Goal: Task Accomplishment & Management: Complete application form

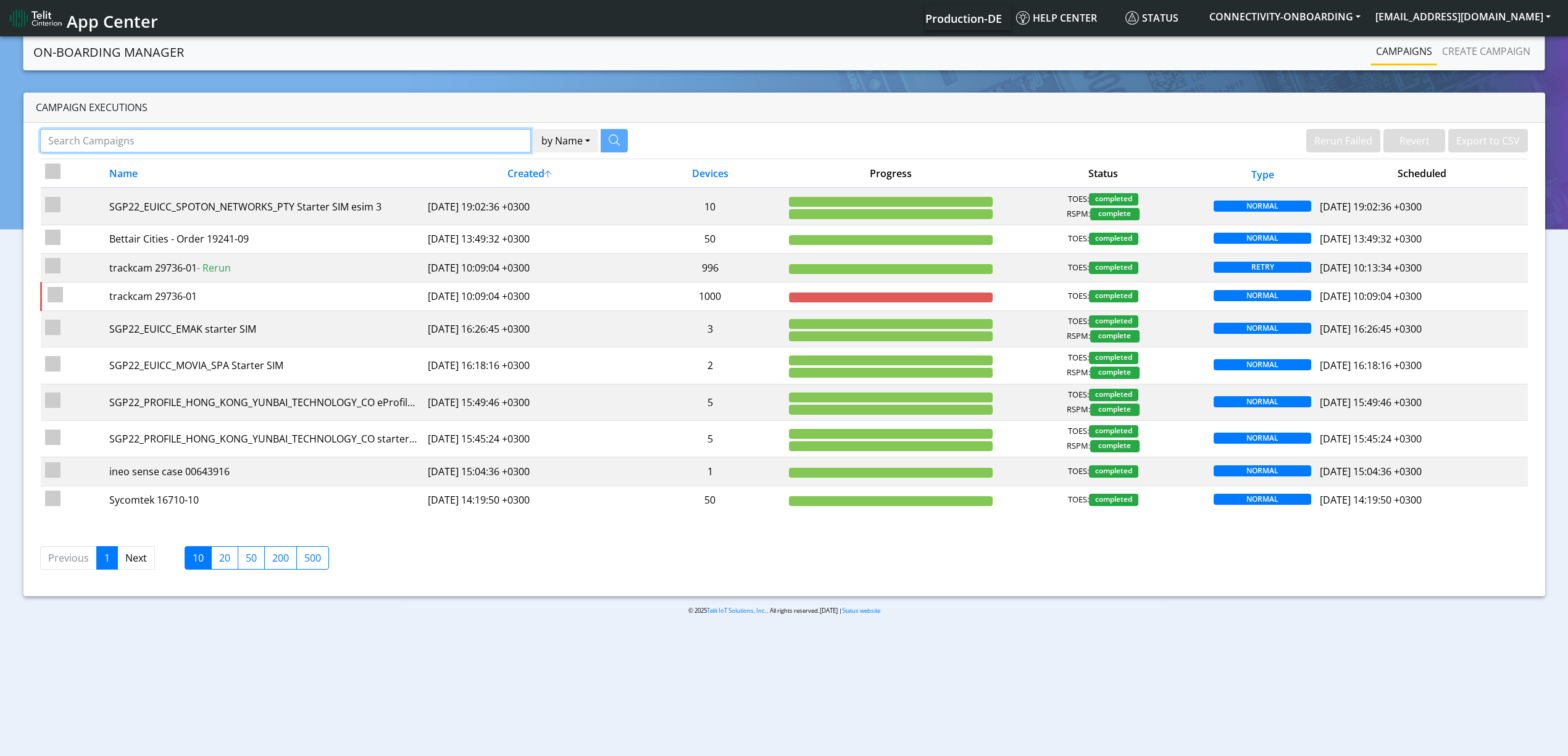
click at [261, 151] on input "Search Campaigns" at bounding box center [285, 140] width 491 height 23
paste input "D9e5756910!"
type input "D9e5756910!"
click at [402, 137] on input "Search Campaigns" at bounding box center [285, 140] width 491 height 23
paste input "TRUCKONLINE"
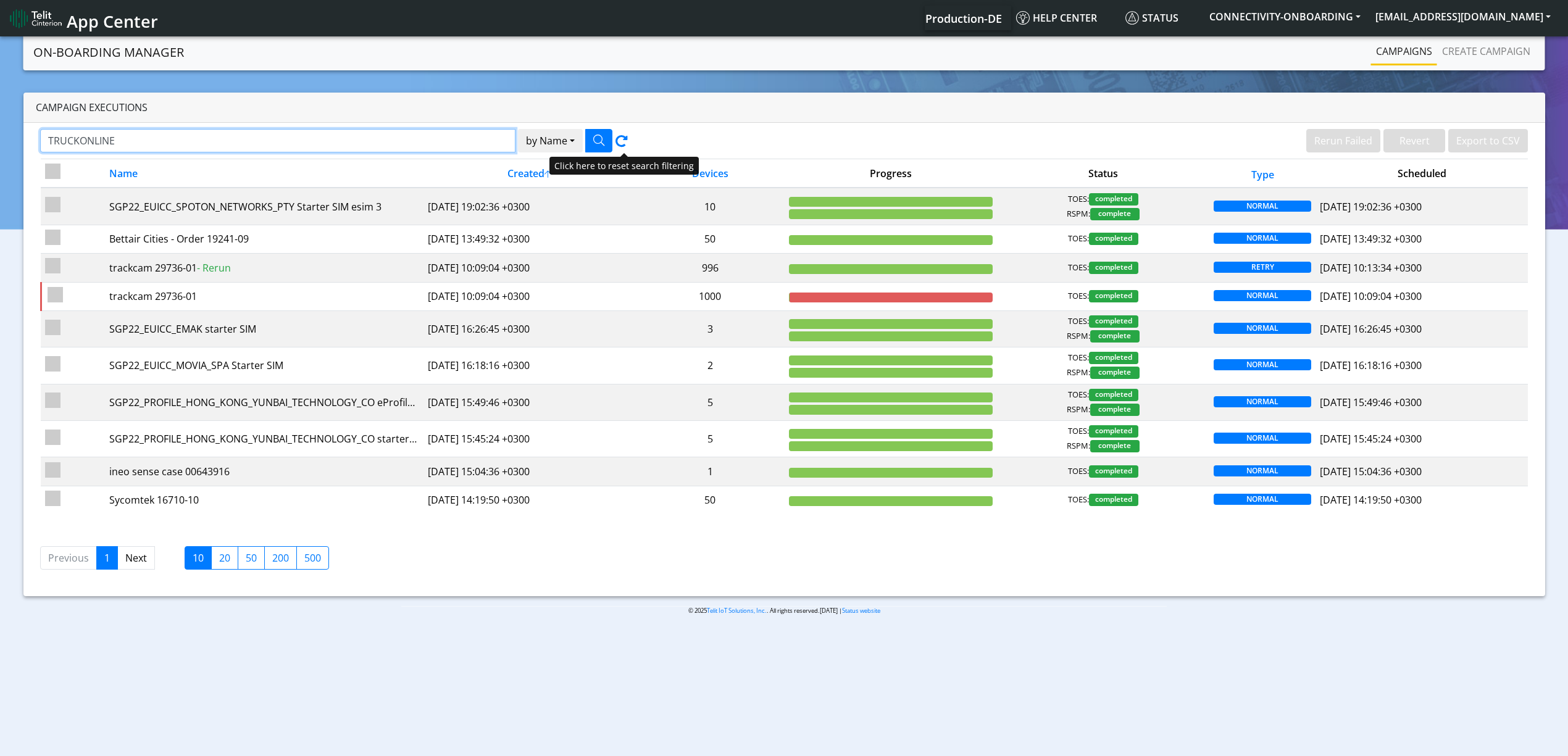
type input "TRUCKONLINE"
click at [609, 142] on button "button" at bounding box center [598, 140] width 27 height 23
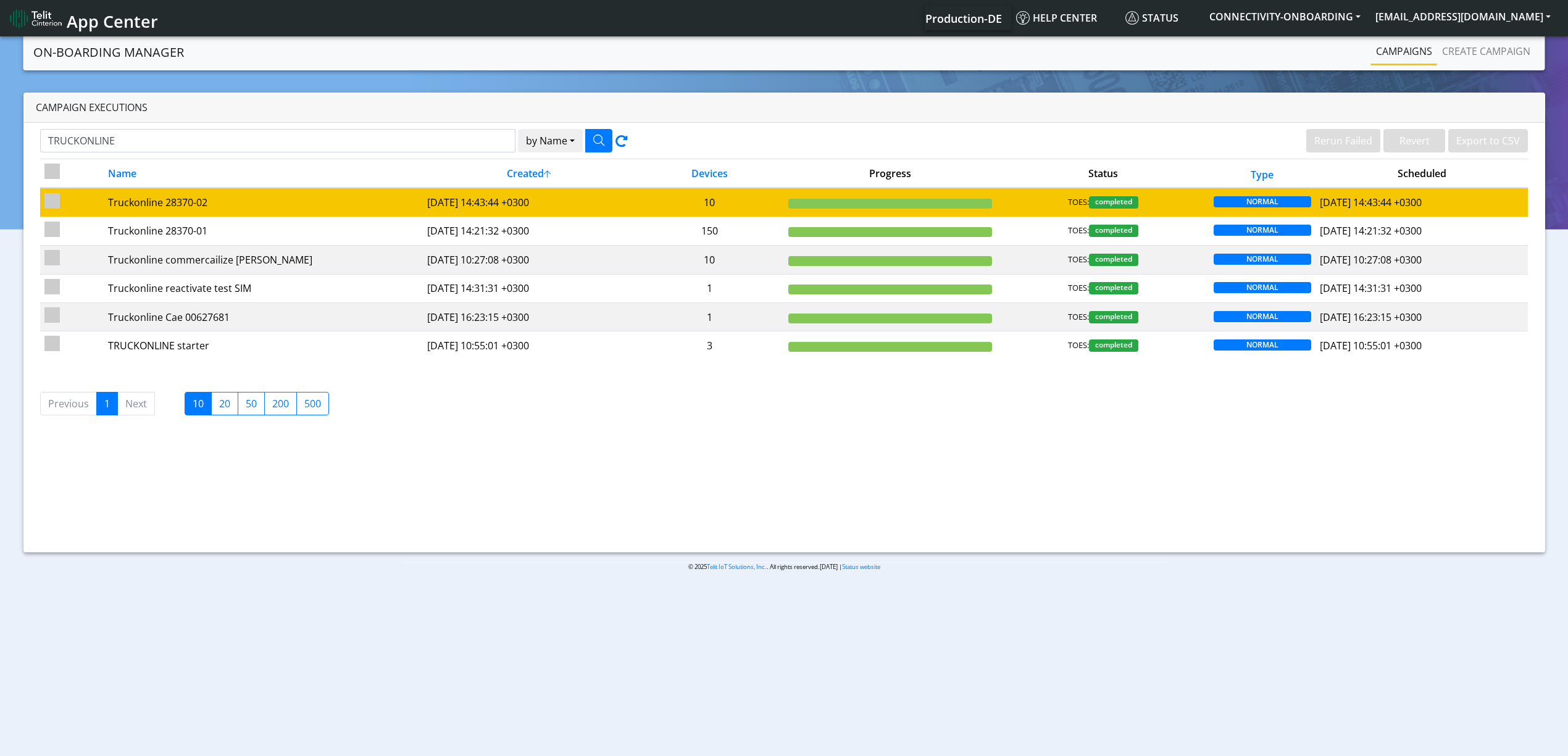
click at [226, 192] on td "Truckonline 28370-02" at bounding box center [263, 202] width 319 height 29
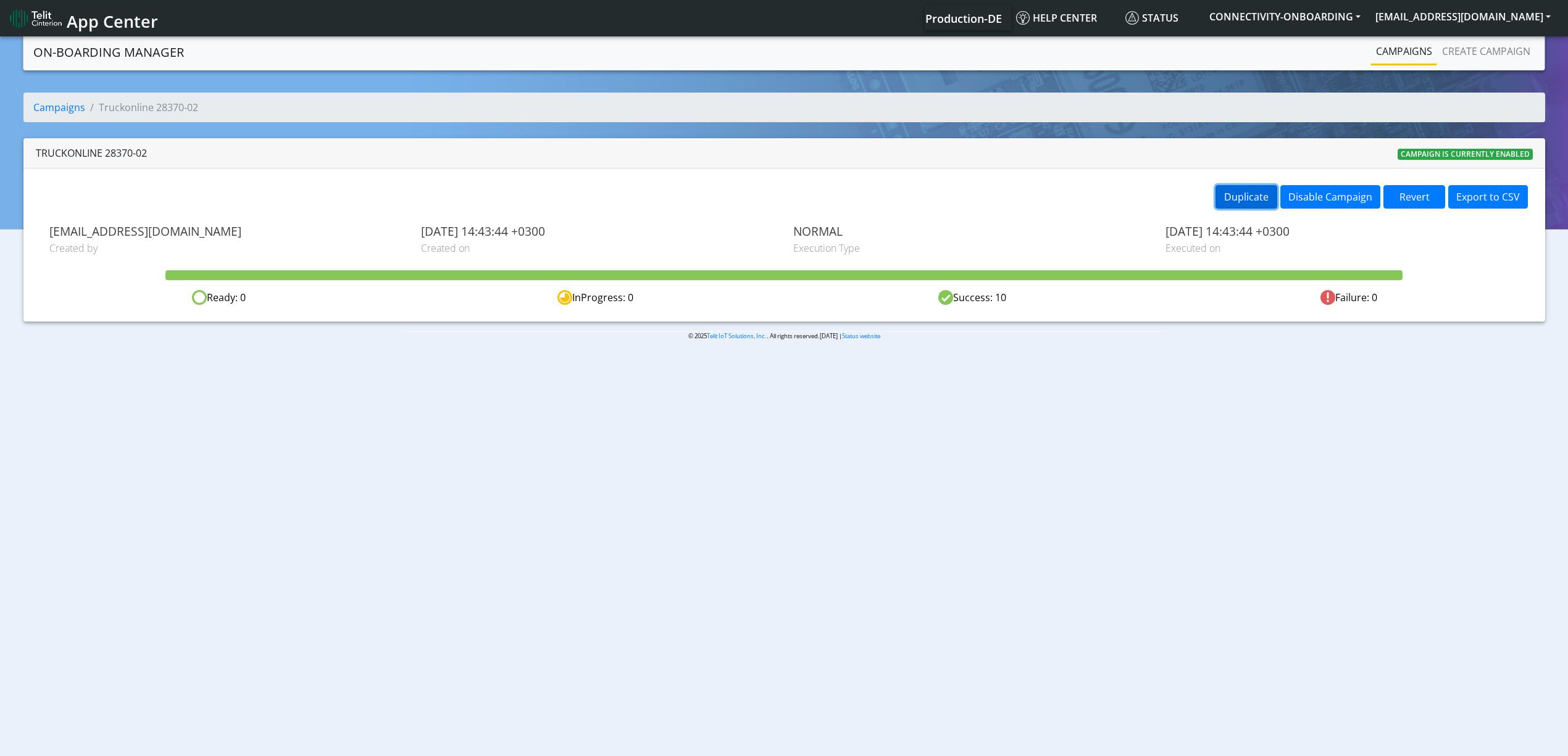
click at [1241, 190] on button "Duplicate" at bounding box center [1246, 197] width 62 height 23
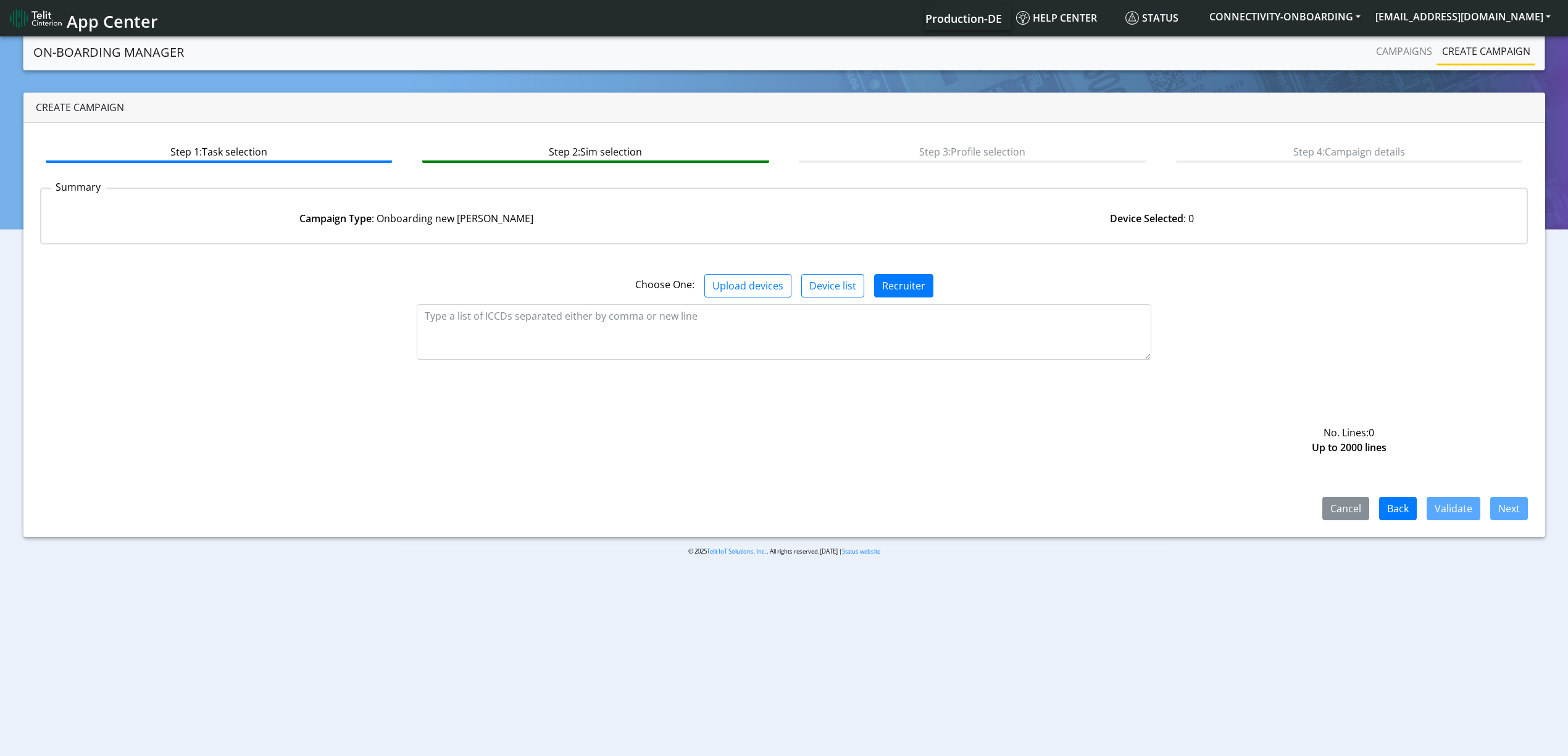
click at [640, 293] on div "Choose One: Upload devices Device list Recruiter" at bounding box center [784, 286] width 1507 height 23
click at [643, 332] on textarea at bounding box center [784, 332] width 735 height 55
paste textarea "89358151000011228478 89358151000011228486 89358151000011228494 8935815100001122…"
type textarea "89358151000011228478 89358151000011228486 89358151000011228494 8935815100001122…"
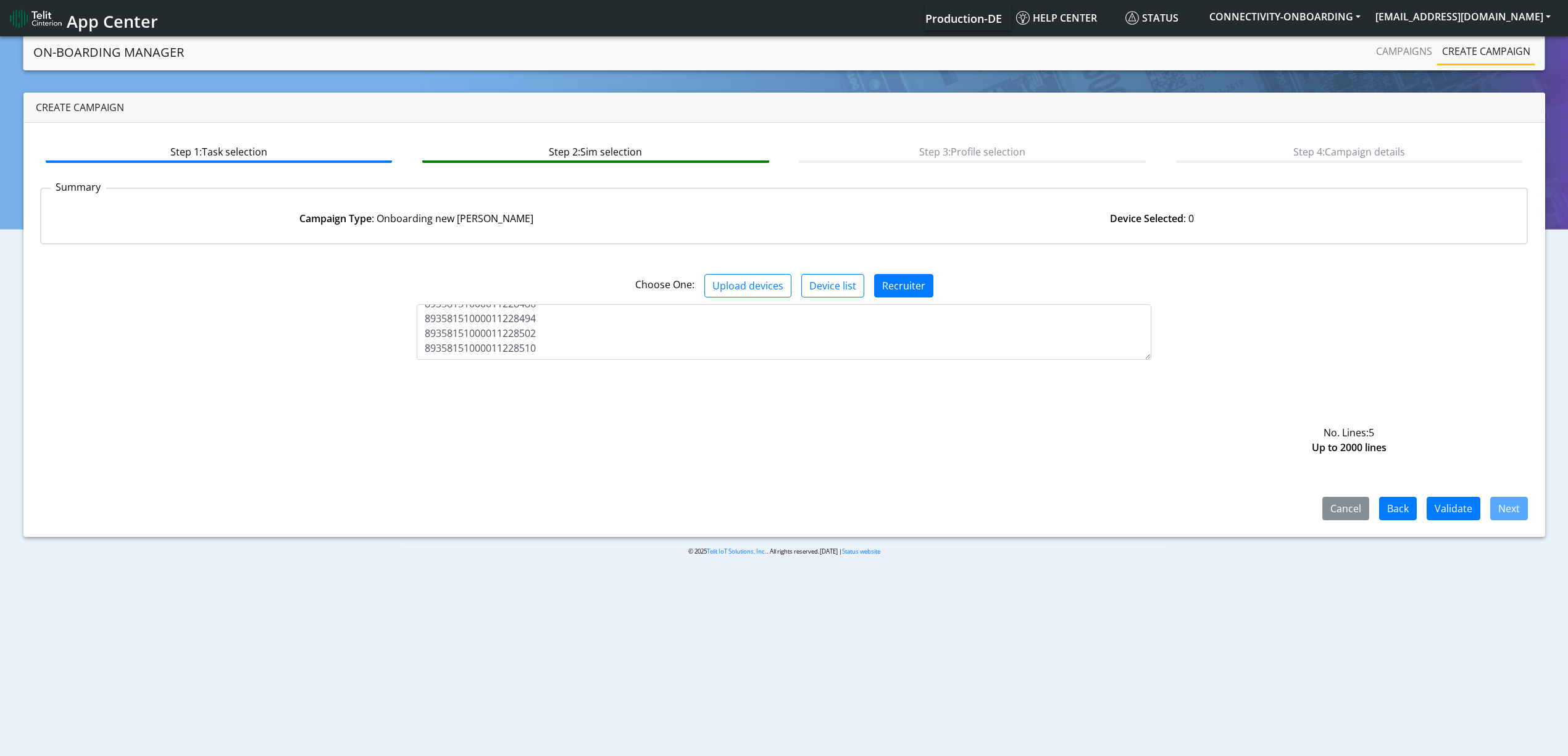
click at [1445, 521] on div "Step 1: Task selection Step 2: Sim selection Step 3: Profile selection Step 4: …" at bounding box center [784, 330] width 1522 height 414
click at [1460, 506] on button "Validate" at bounding box center [1453, 508] width 53 height 23
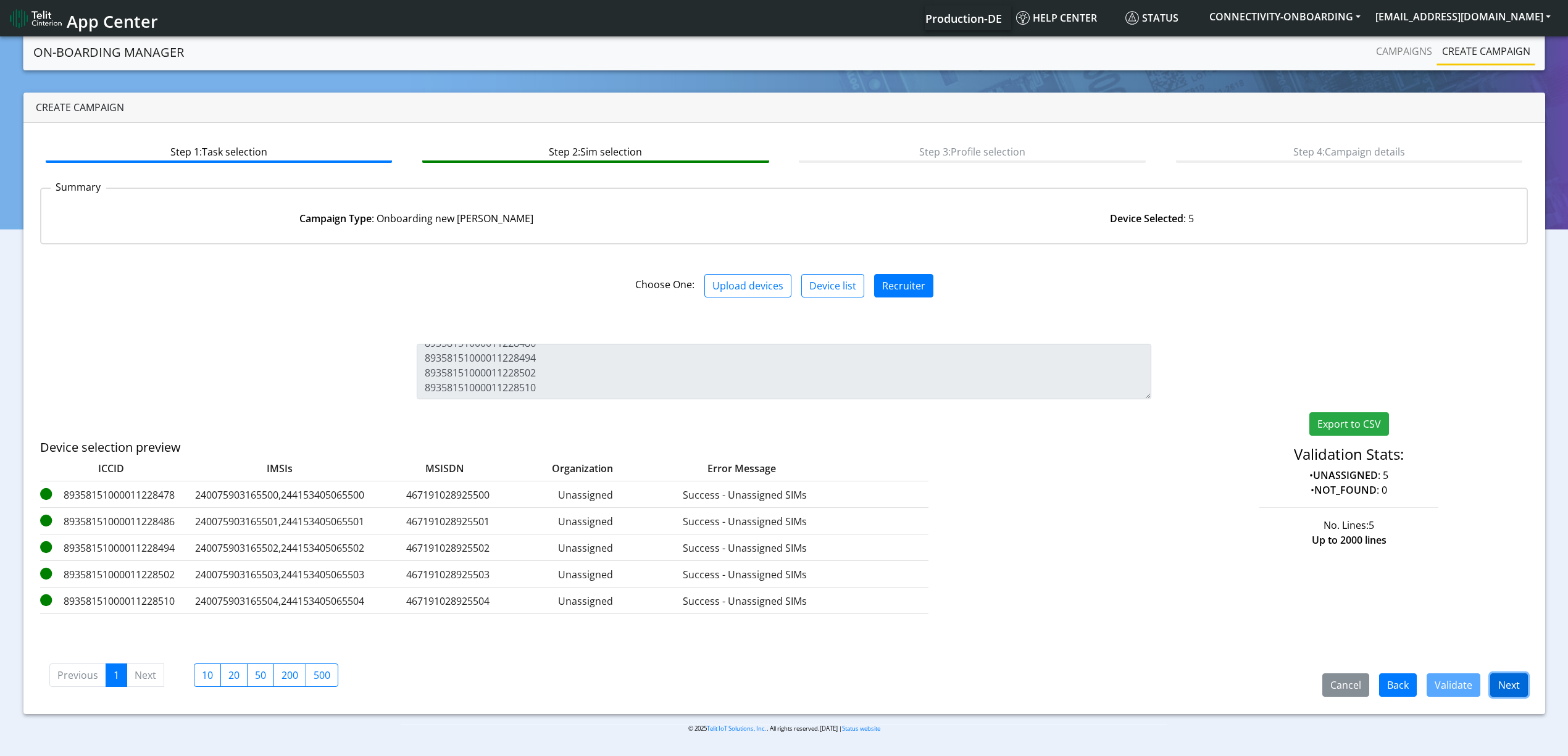
click at [1517, 674] on button "Next" at bounding box center [1509, 685] width 38 height 23
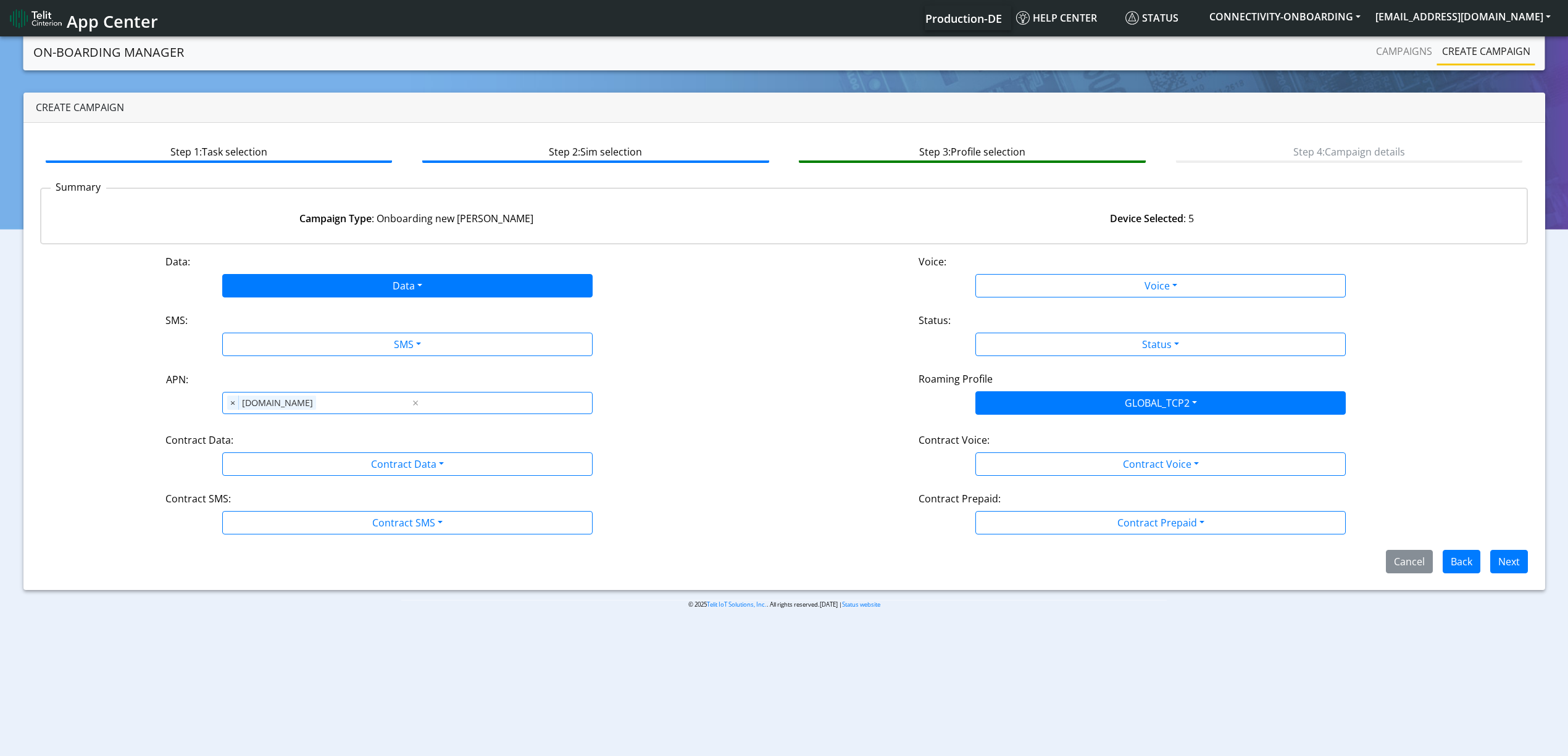
click at [306, 297] on div "Data: Data Disabled Enabled Voice: Voice Disabled Enabled SMS: SMS Disabled MO …" at bounding box center [784, 414] width 1488 height 319
click at [301, 279] on button "Data" at bounding box center [407, 286] width 371 height 23
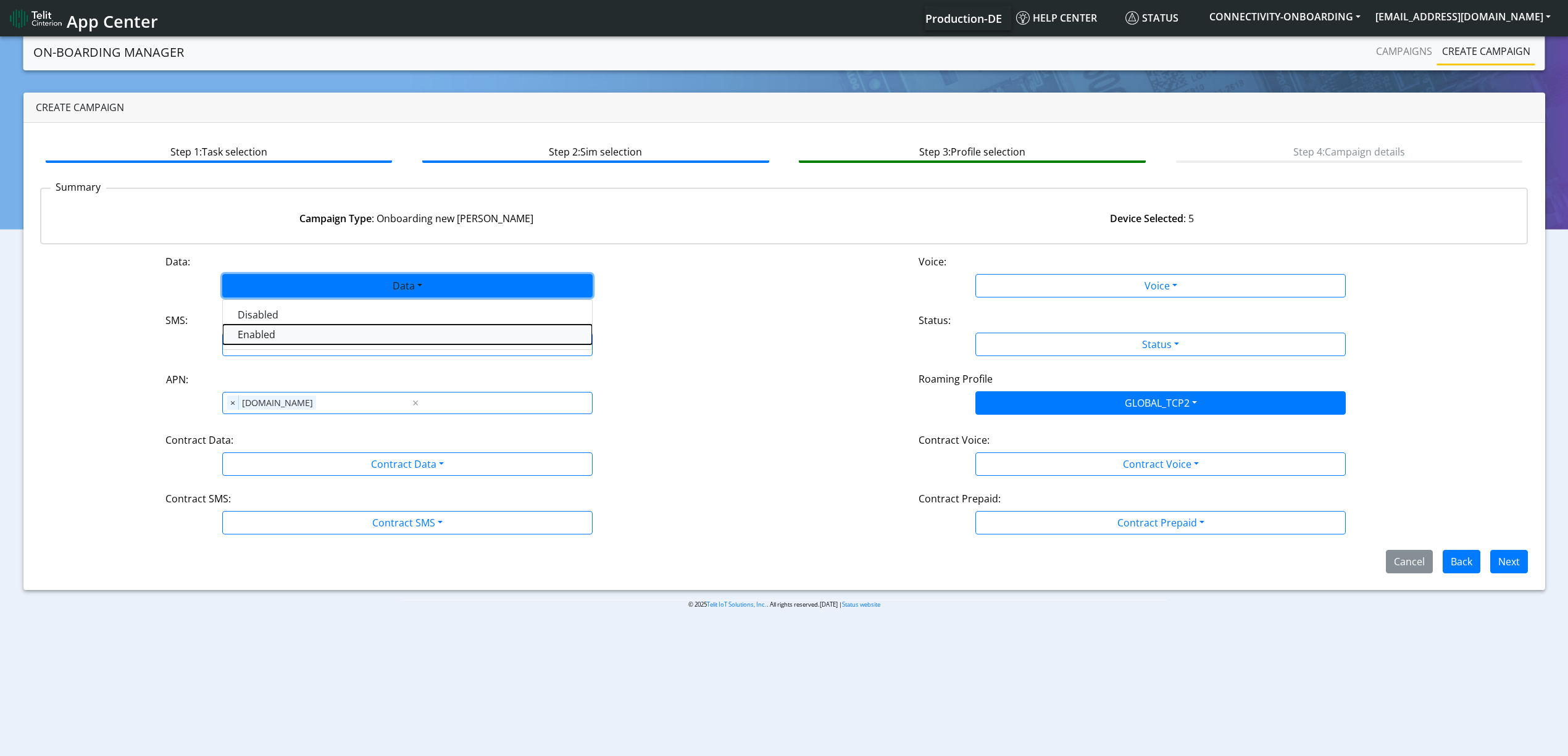
click at [304, 337] on button "Enabled" at bounding box center [407, 335] width 369 height 20
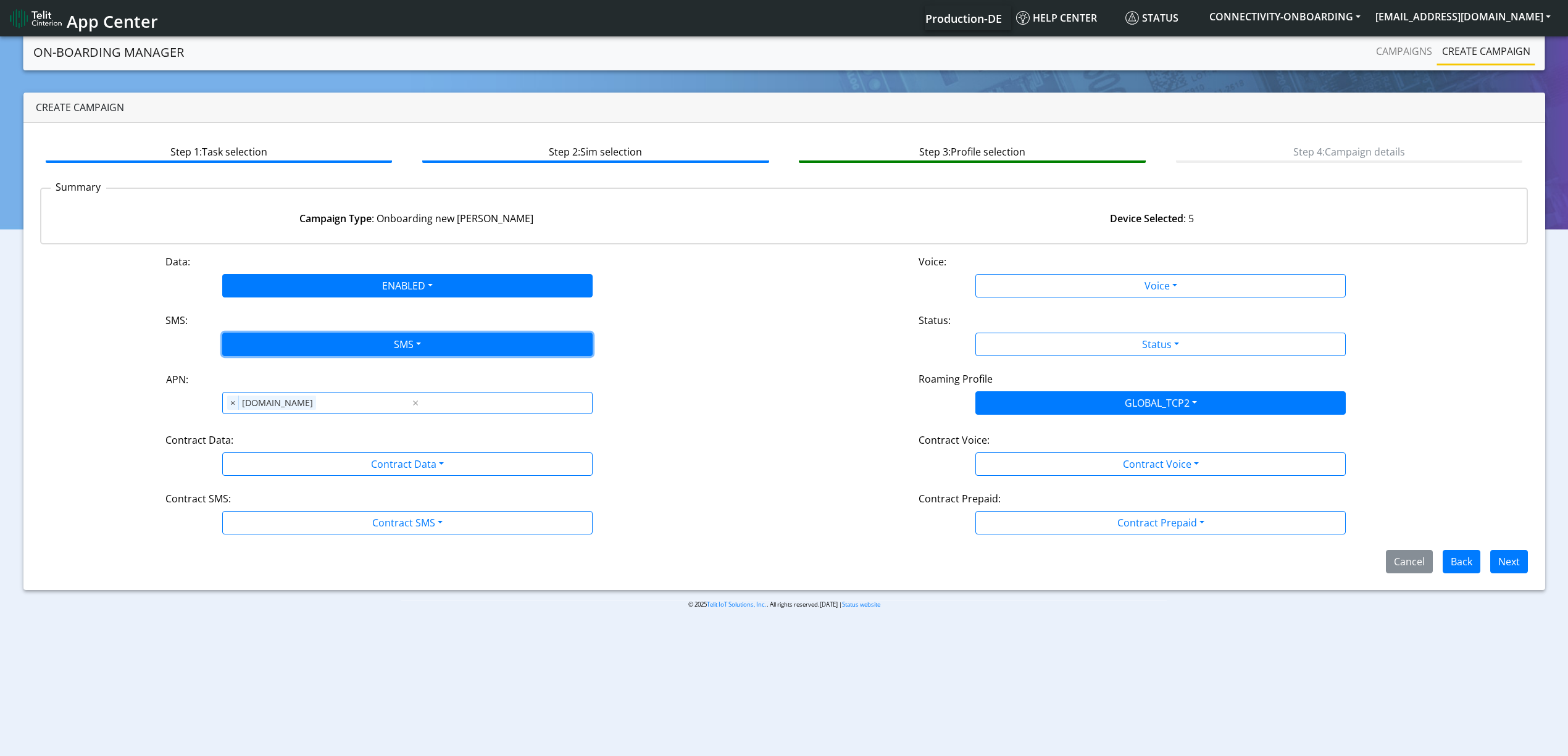
click at [304, 340] on button "SMS" at bounding box center [407, 344] width 371 height 23
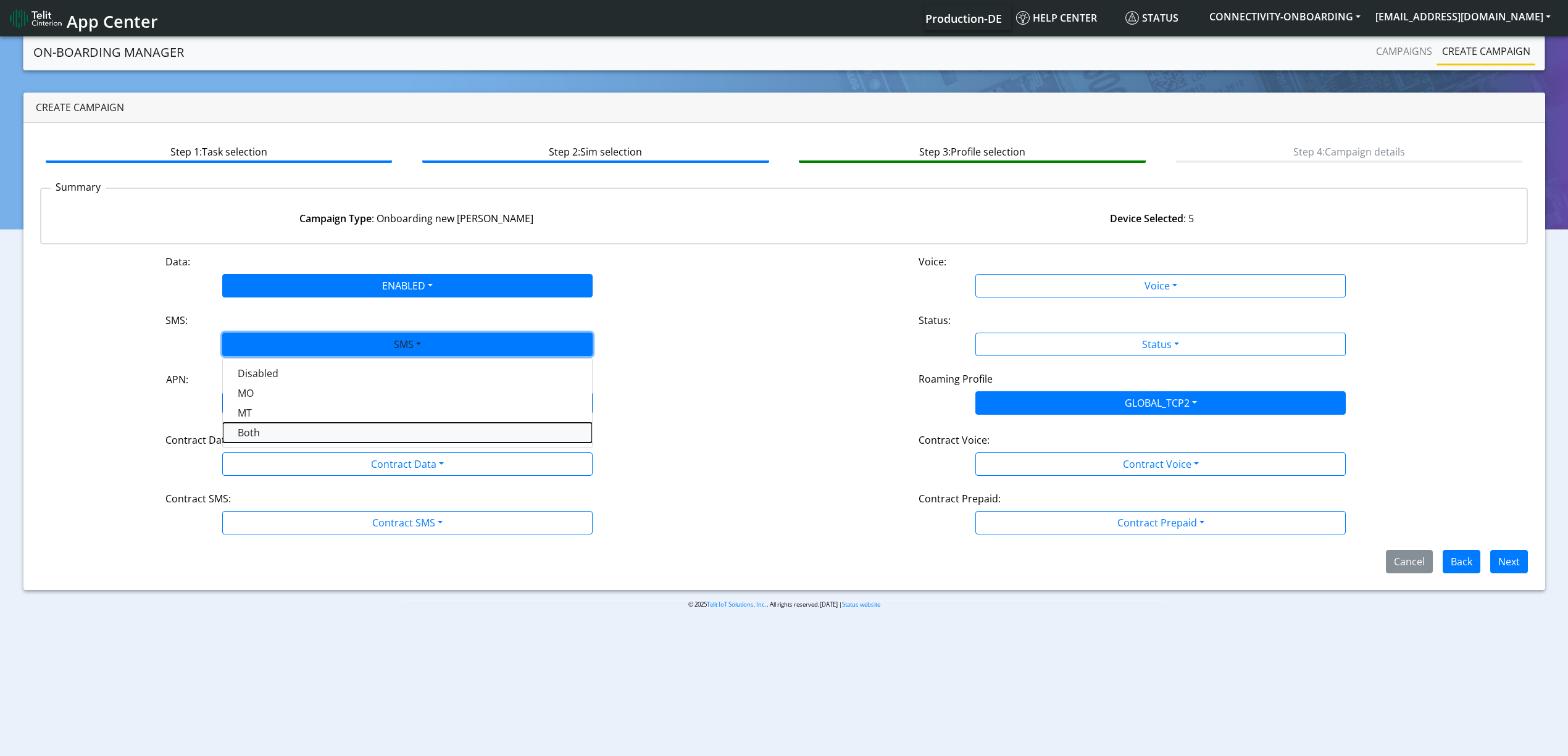
click at [289, 430] on button "Both" at bounding box center [407, 432] width 369 height 20
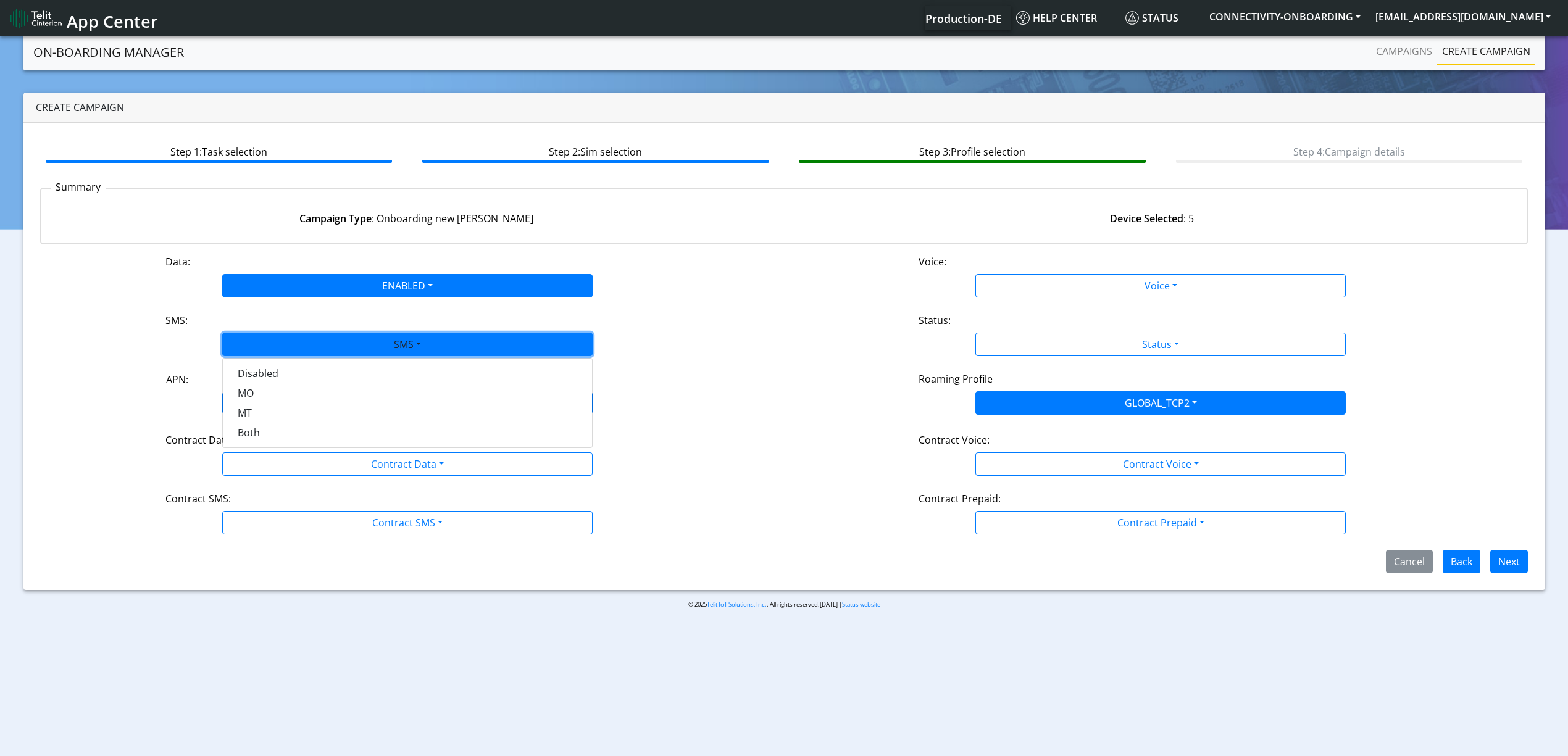
click at [295, 433] on div "Contract Data:" at bounding box center [407, 442] width 503 height 20
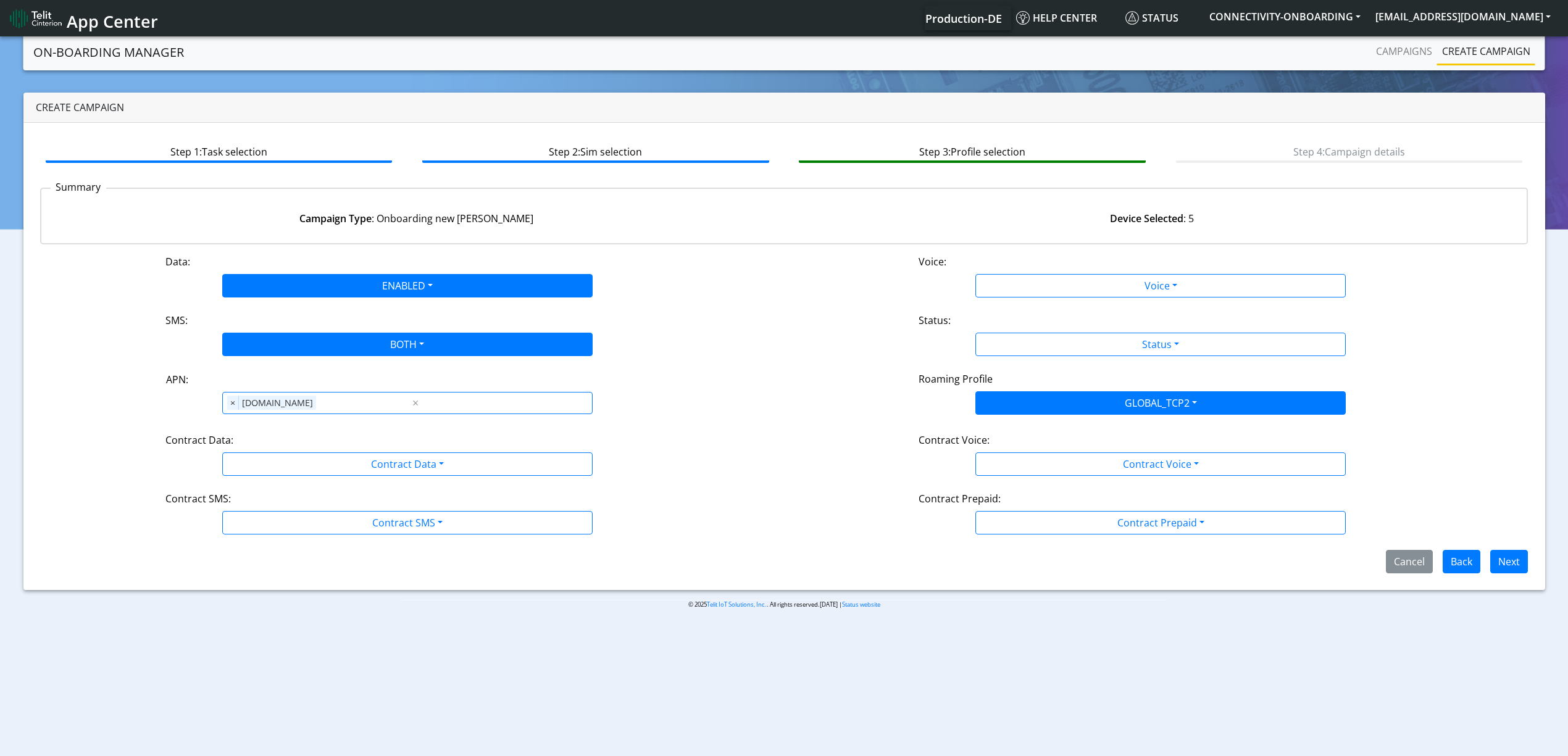
click at [295, 439] on div "Contract Data:" at bounding box center [407, 442] width 503 height 20
click at [295, 445] on div "Contract Data:" at bounding box center [407, 442] width 503 height 20
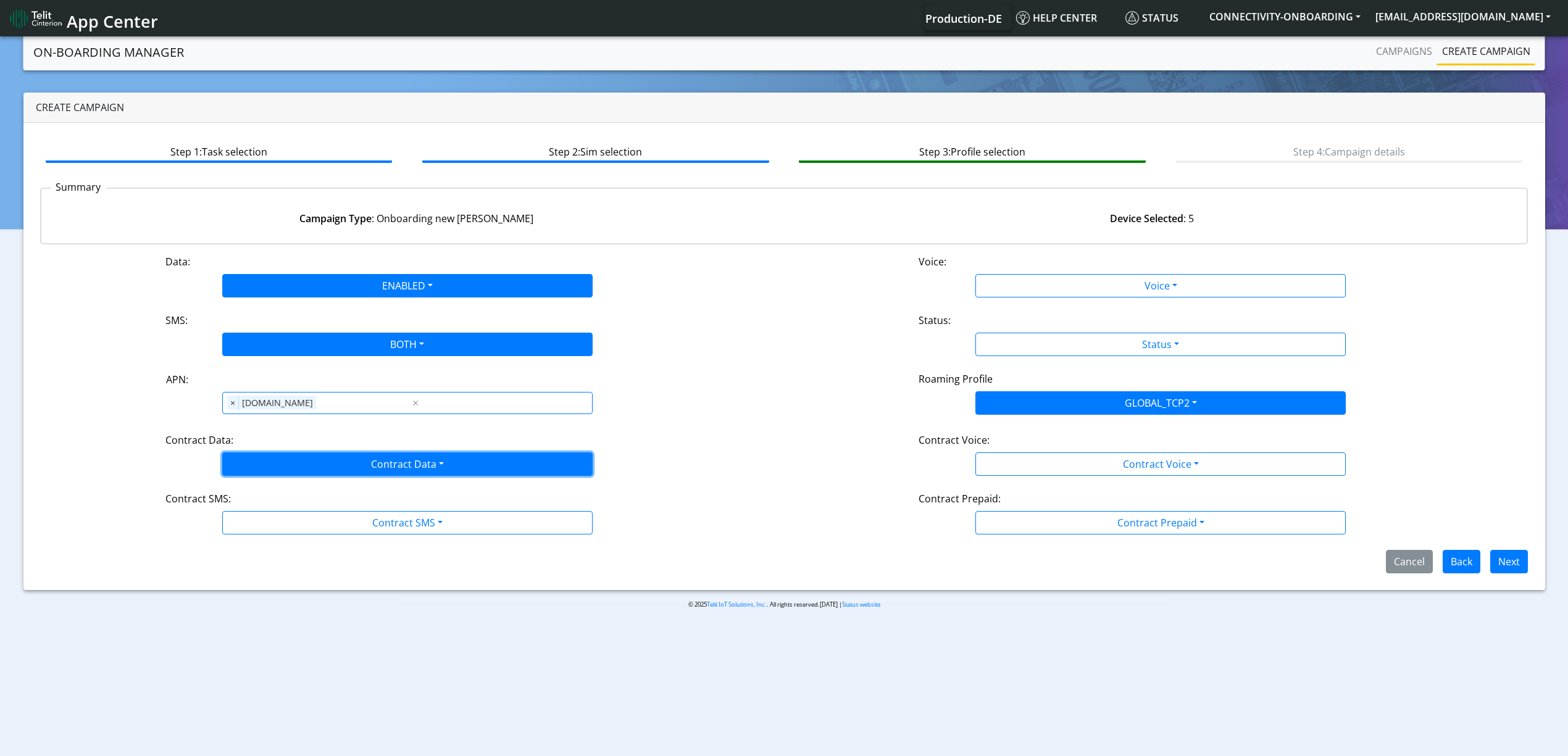
click at [292, 456] on button "Contract Data" at bounding box center [407, 464] width 371 height 23
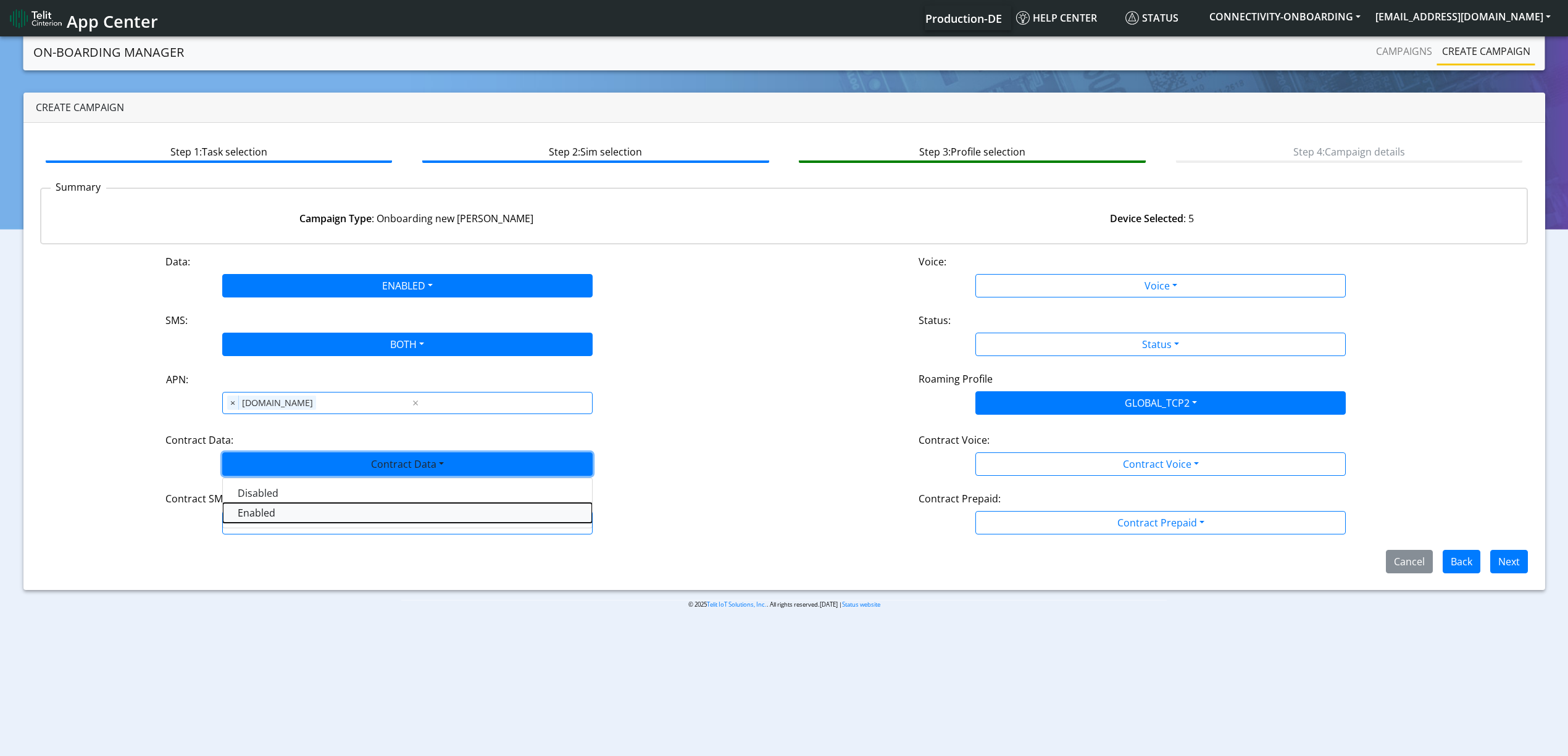
click at [282, 511] on Dataenabled-dropdown "Enabled" at bounding box center [407, 513] width 369 height 20
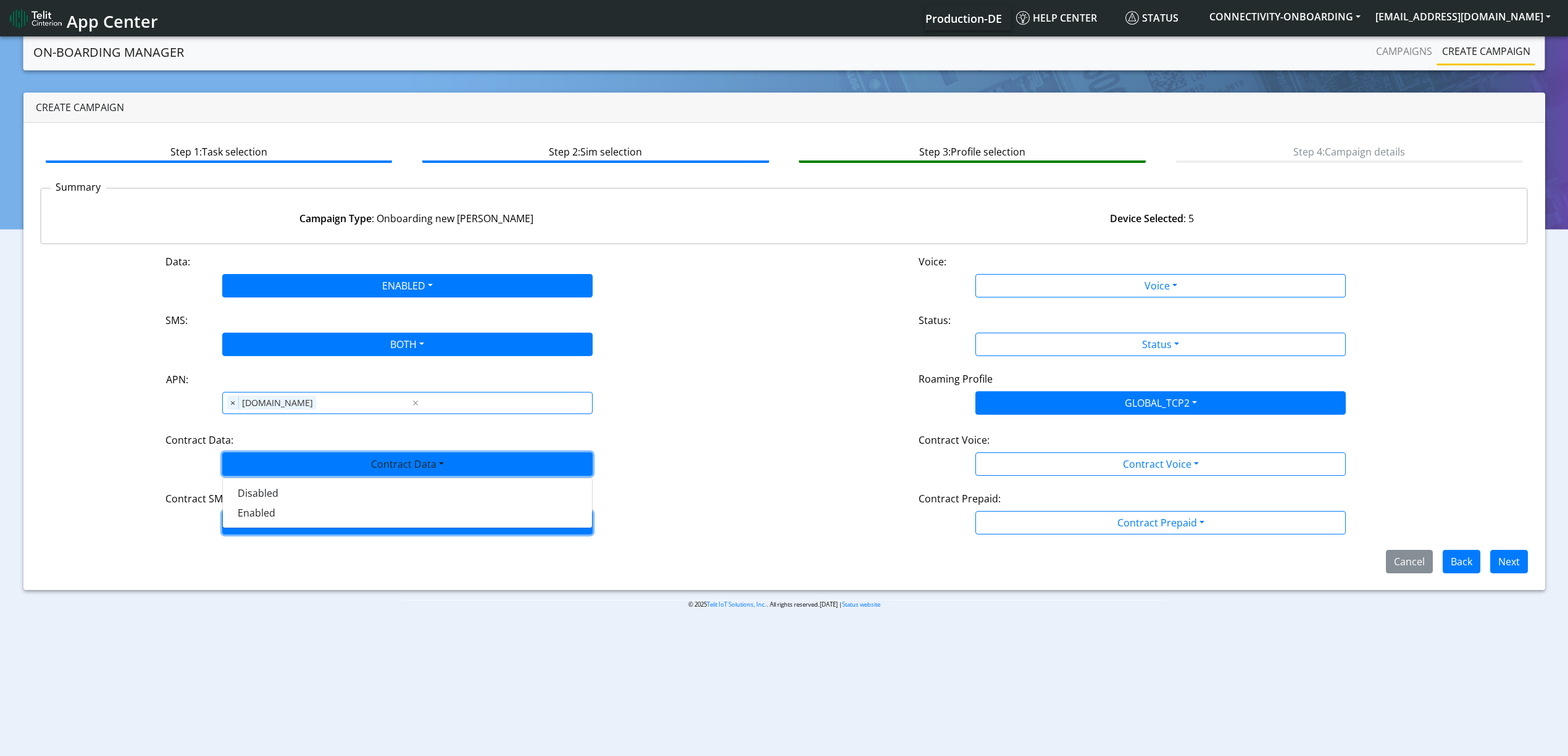
click at [282, 524] on button "Contract SMS" at bounding box center [407, 522] width 371 height 23
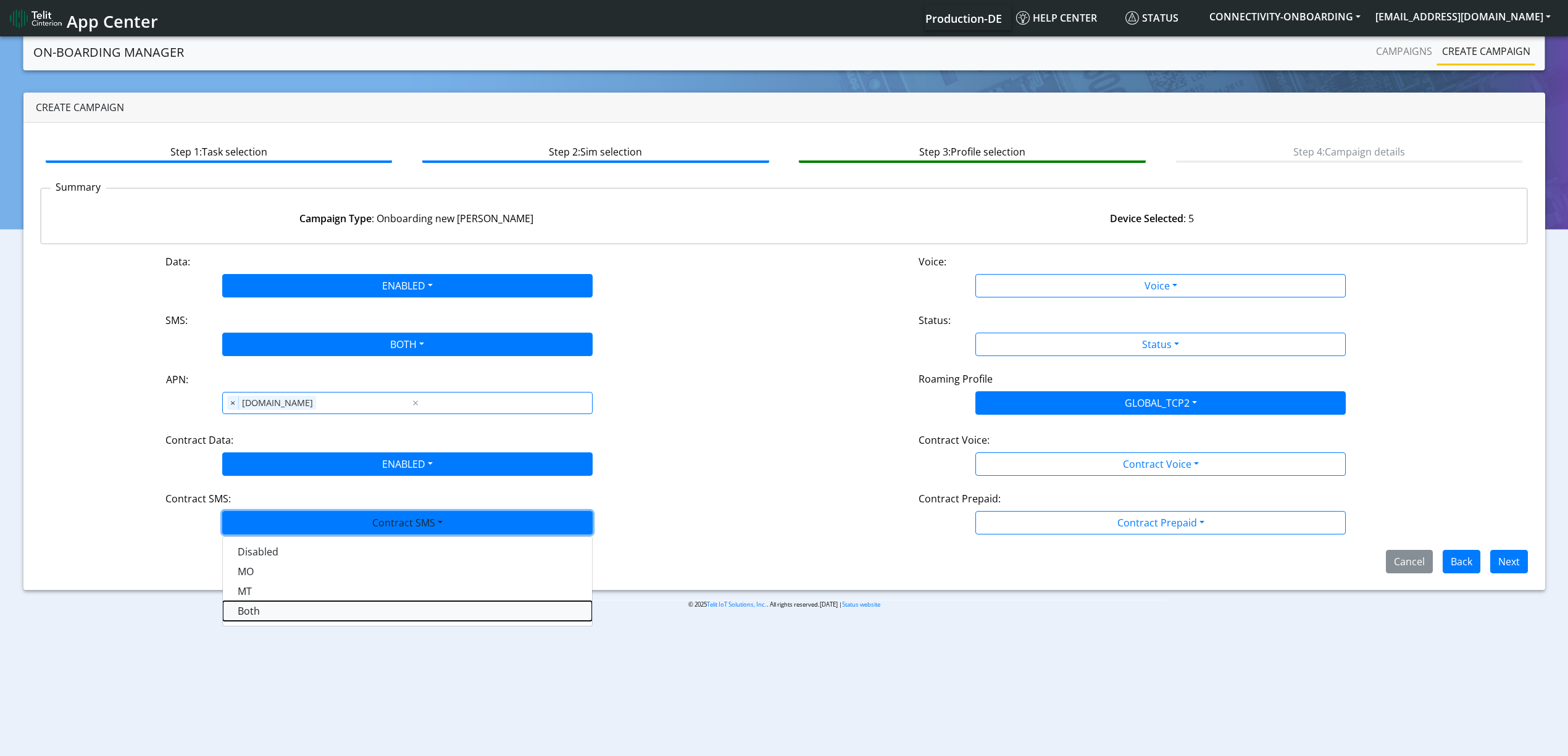
click at [274, 615] on SMSboth-dropdown "Both" at bounding box center [407, 611] width 369 height 20
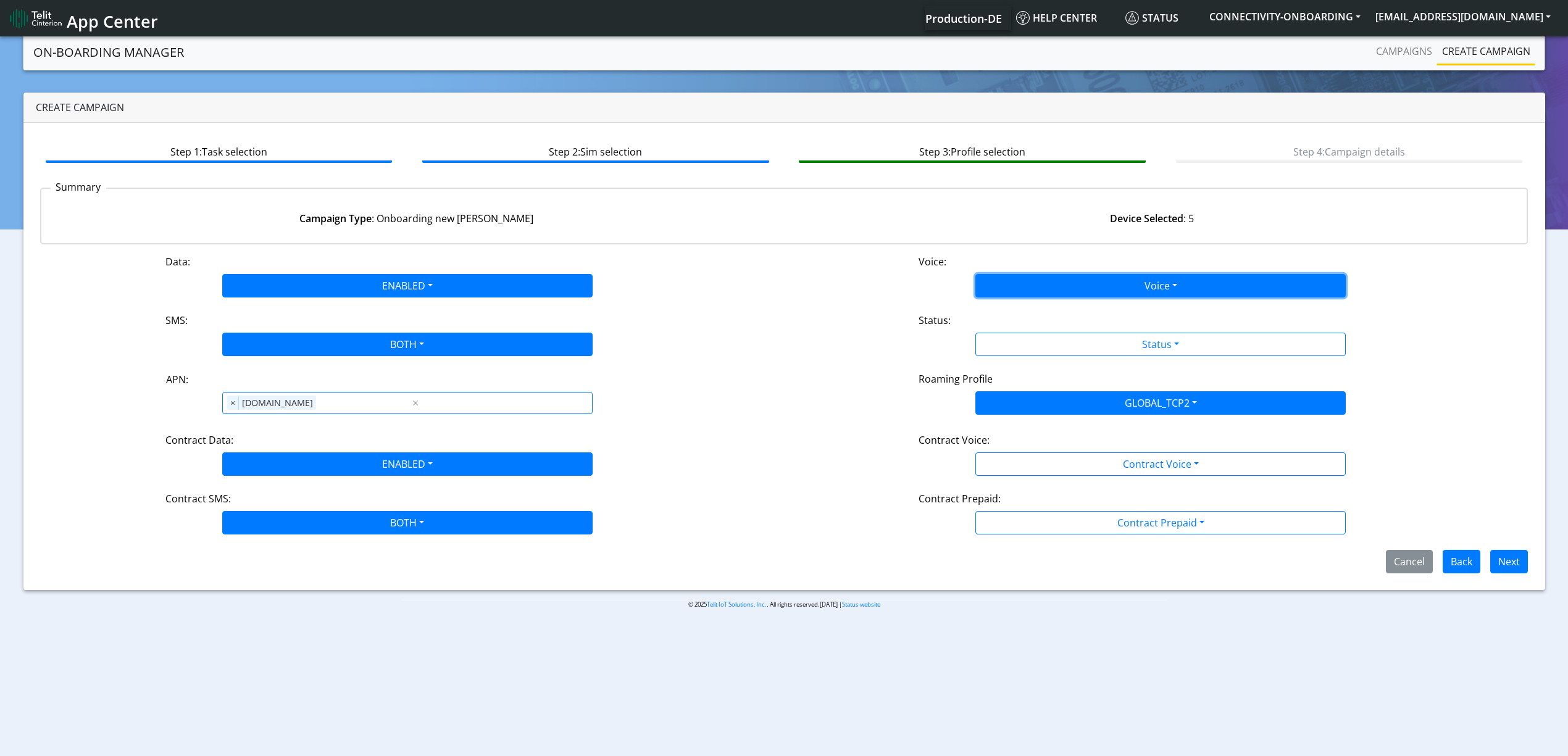
click at [1102, 282] on button "Voice" at bounding box center [1161, 286] width 371 height 23
click at [1055, 329] on button "Enabled" at bounding box center [1161, 335] width 369 height 20
click at [1055, 355] on button "Status" at bounding box center [1161, 344] width 371 height 23
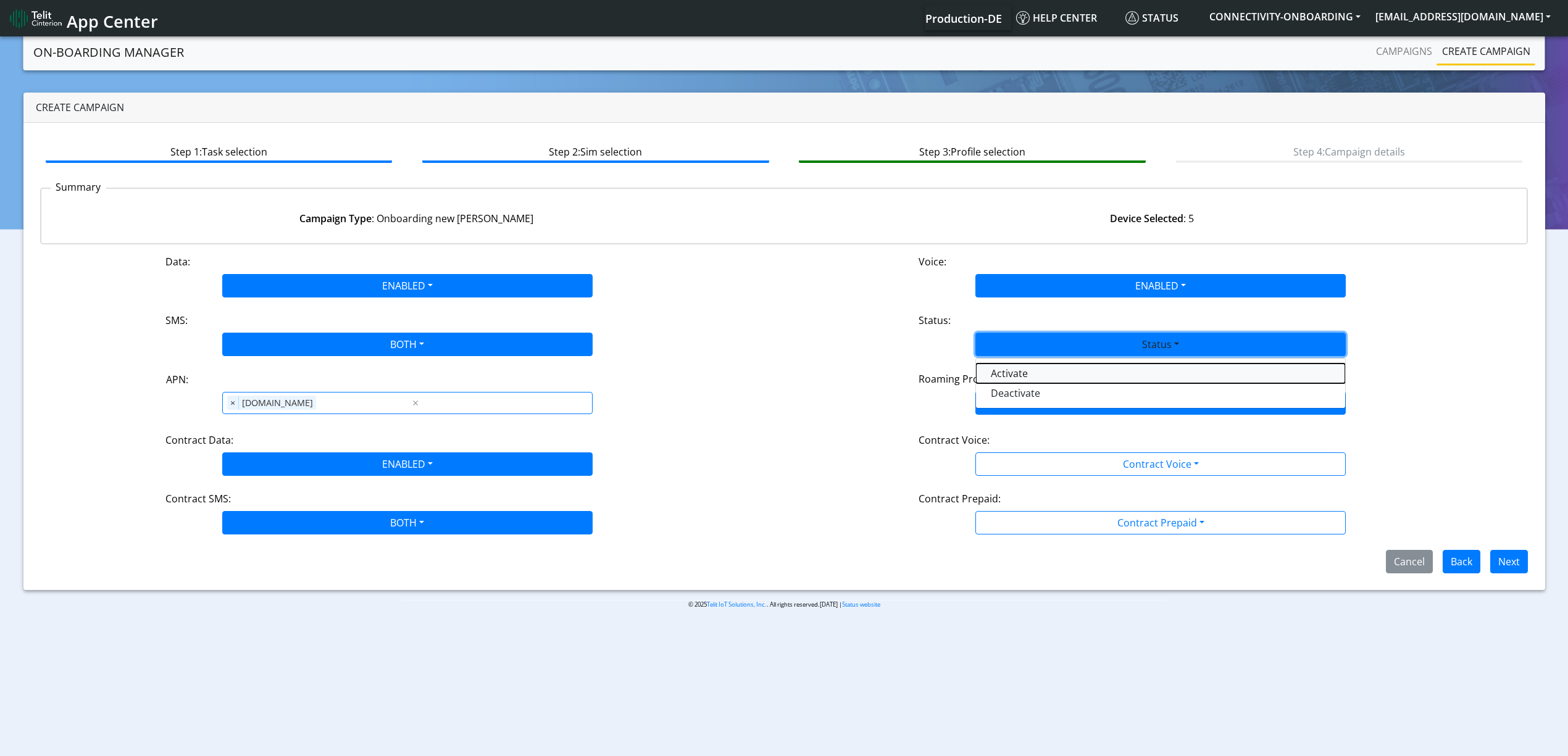
click at [1038, 373] on button "Activate" at bounding box center [1161, 373] width 369 height 20
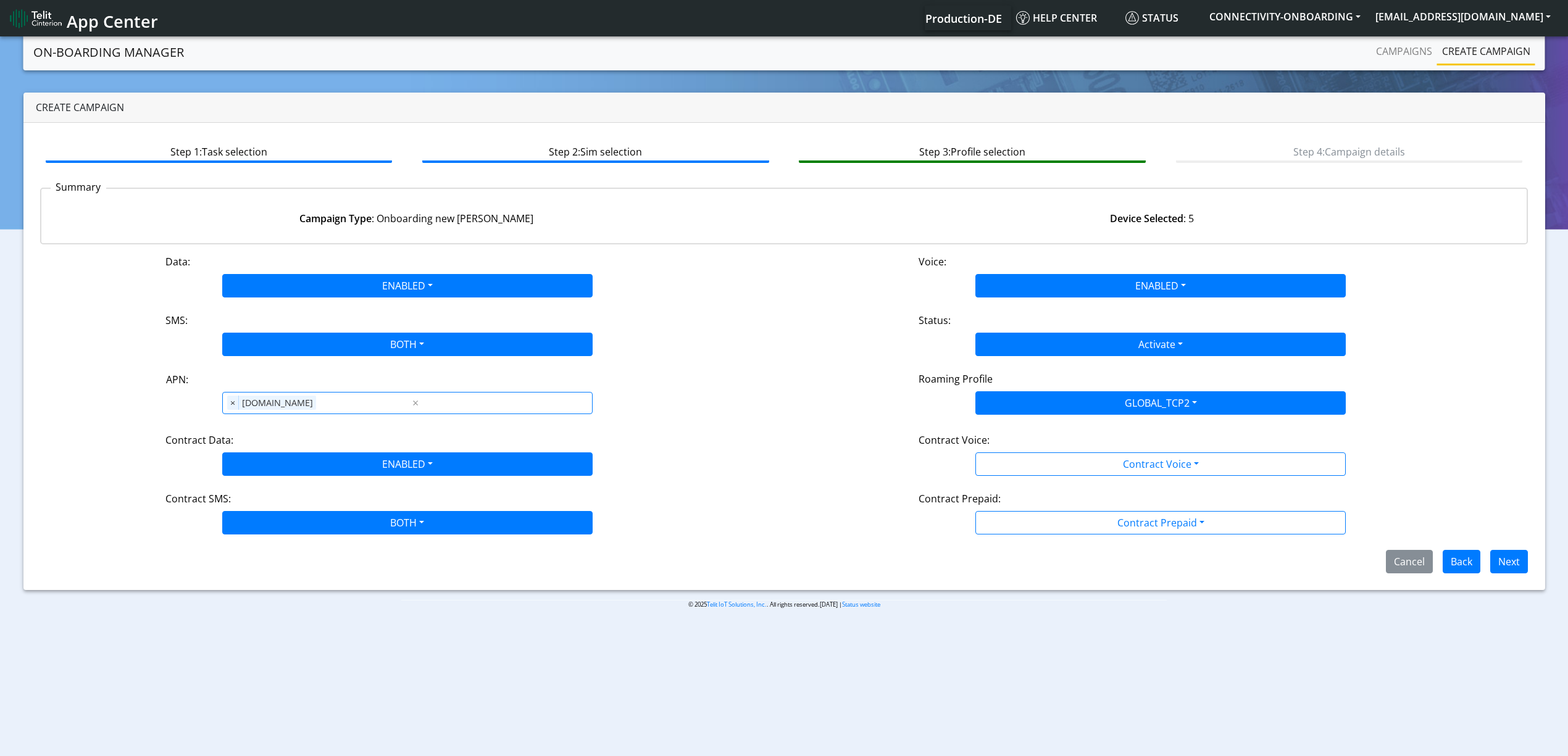
click at [1040, 438] on div "Contract Voice:" at bounding box center [1160, 442] width 503 height 20
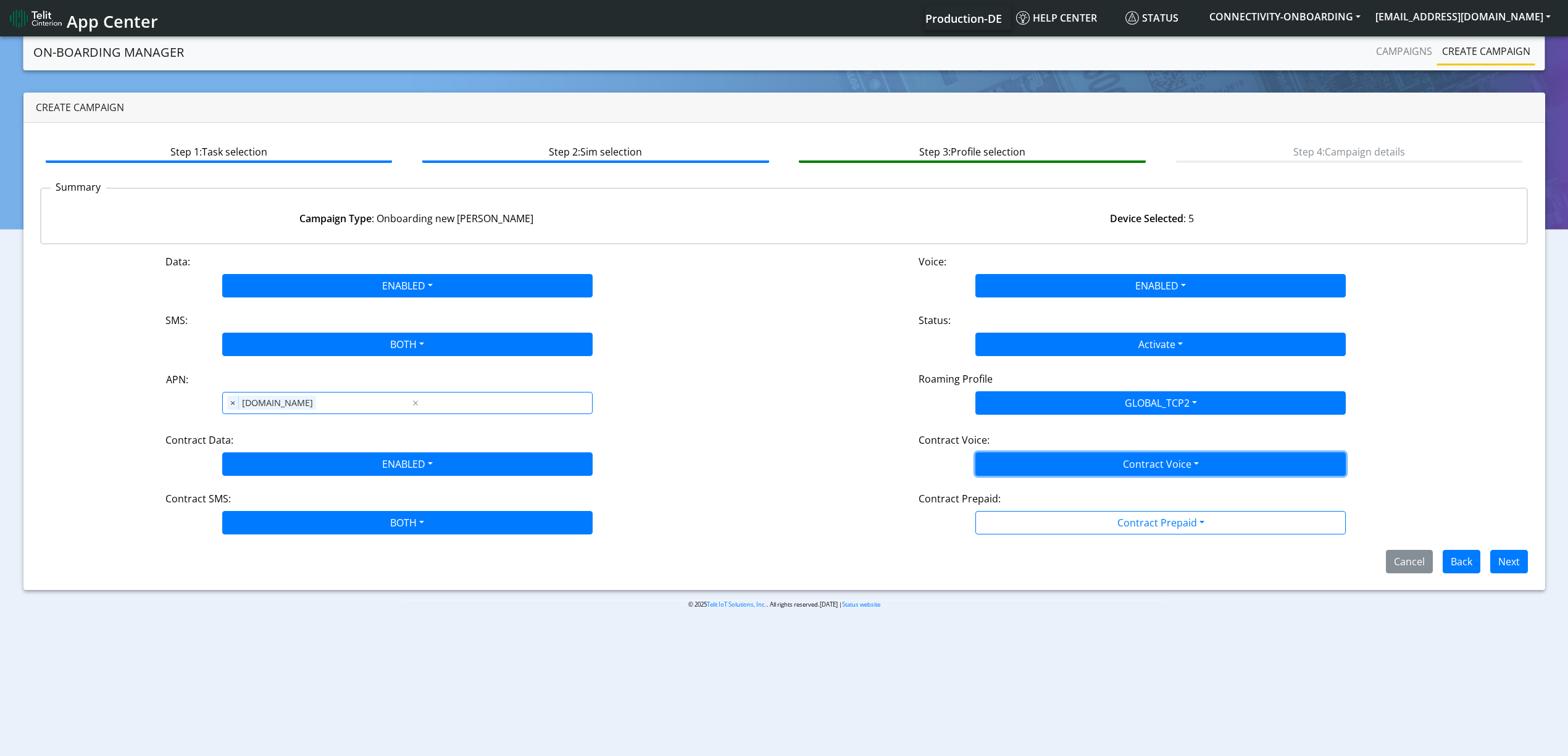
click at [1037, 454] on button "Contract Voice" at bounding box center [1161, 464] width 371 height 23
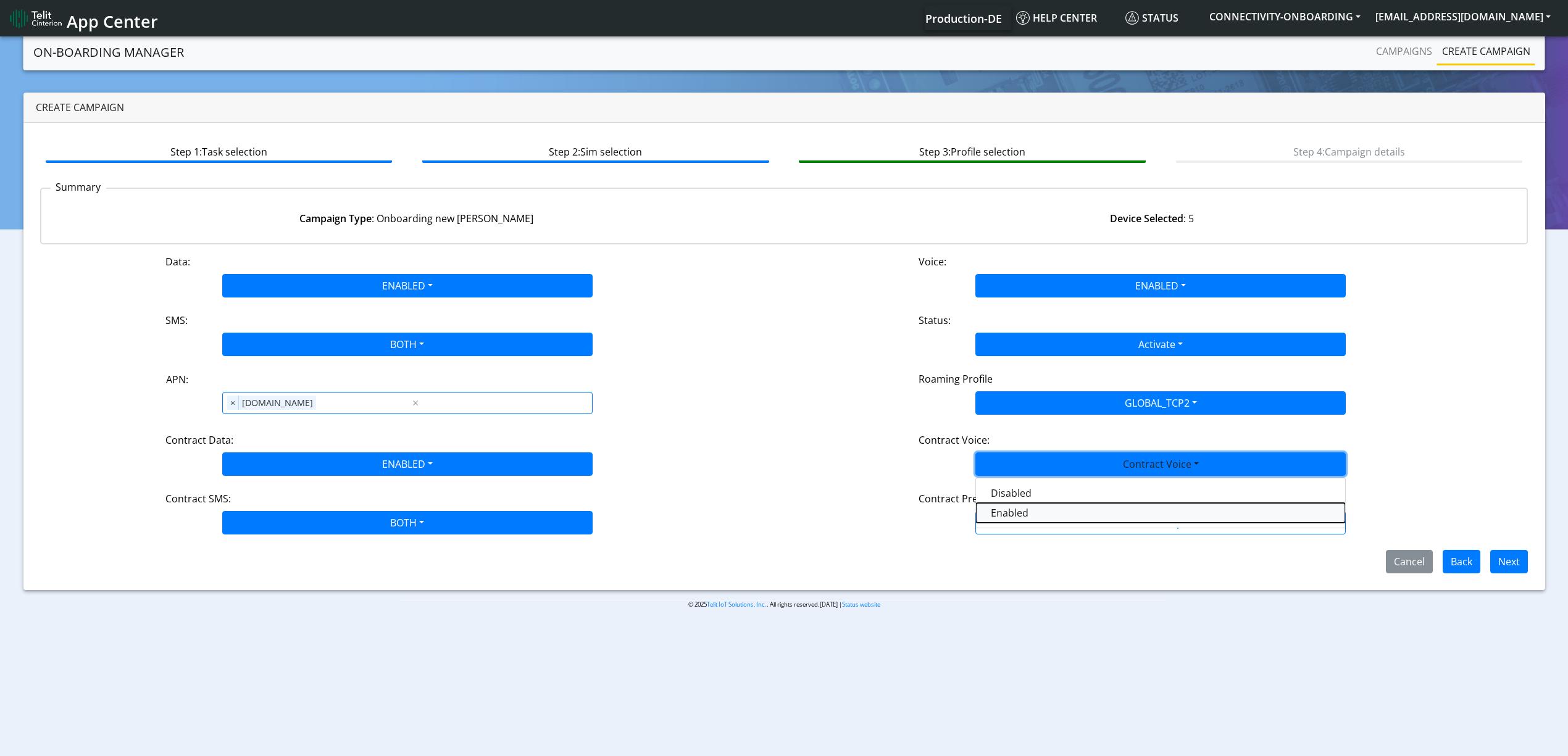
click at [1023, 508] on Voiceenabled-dropdown "Enabled" at bounding box center [1161, 513] width 369 height 20
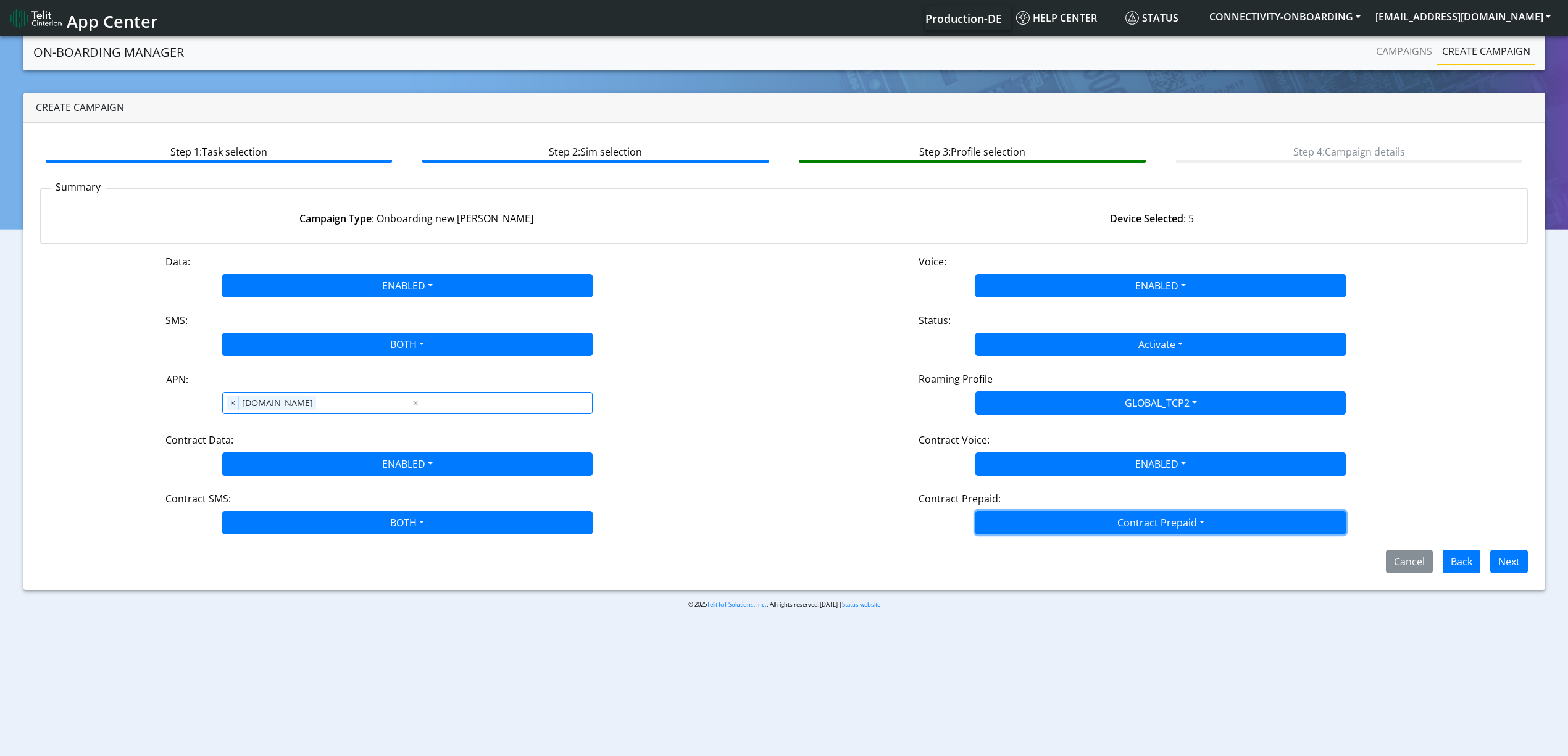
click at [1031, 522] on button "Contract Prepaid" at bounding box center [1161, 522] width 371 height 23
click at [1042, 566] on Prepaidnotprepaid-dropdown "No" at bounding box center [1161, 571] width 369 height 20
click at [1528, 561] on div "Cancel Back Next" at bounding box center [784, 562] width 1507 height 23
click at [1512, 560] on button "Next" at bounding box center [1509, 562] width 38 height 23
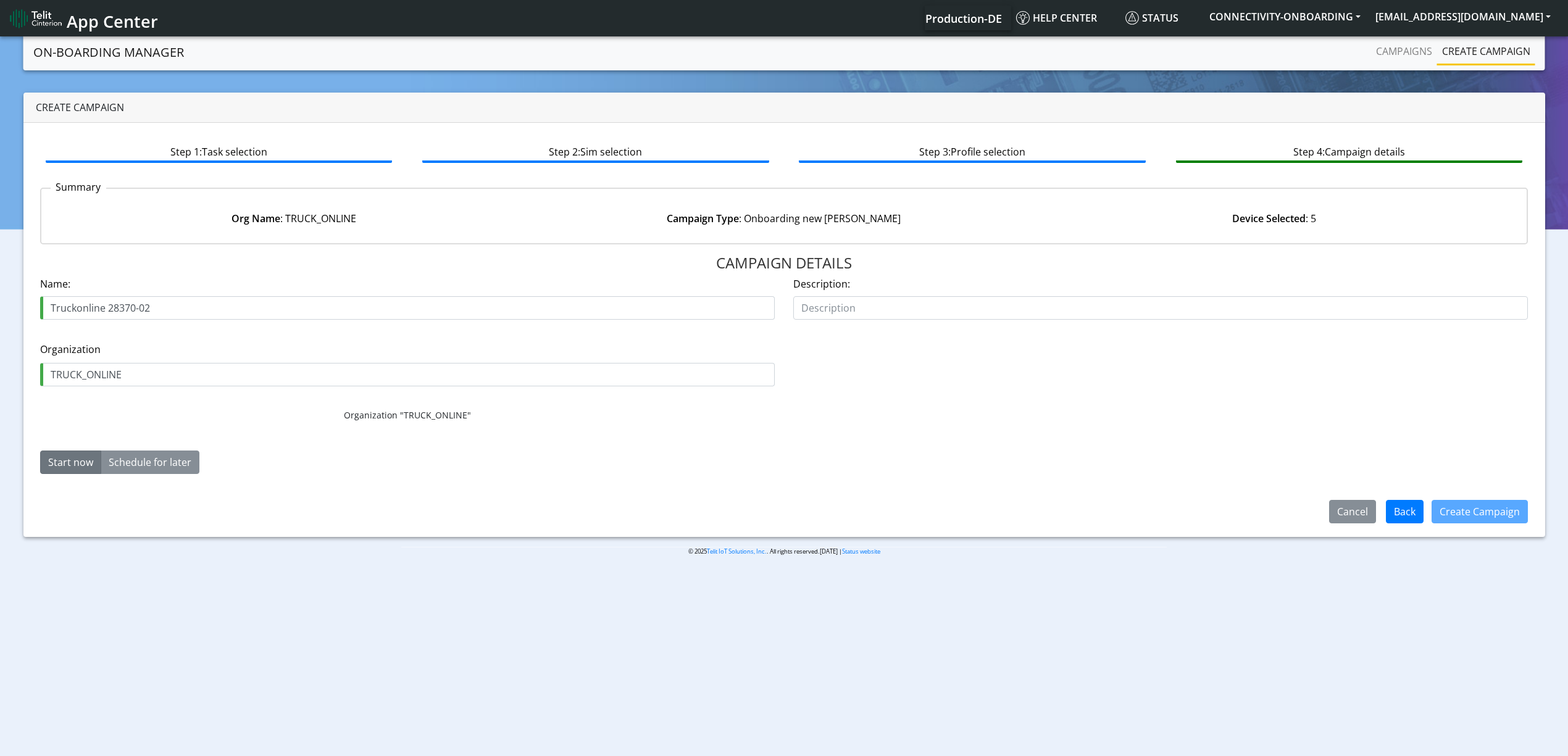
drag, startPoint x: 106, startPoint y: 302, endPoint x: 284, endPoint y: 314, distance: 178.4
click at [284, 314] on input "Truckonline 28370-02" at bounding box center [407, 308] width 735 height 23
type input "Truckonline starters"
click at [1523, 500] on div "Create Campaign" at bounding box center [1480, 512] width 97 height 23
click at [1502, 500] on div "Create Campaign" at bounding box center [1480, 512] width 97 height 23
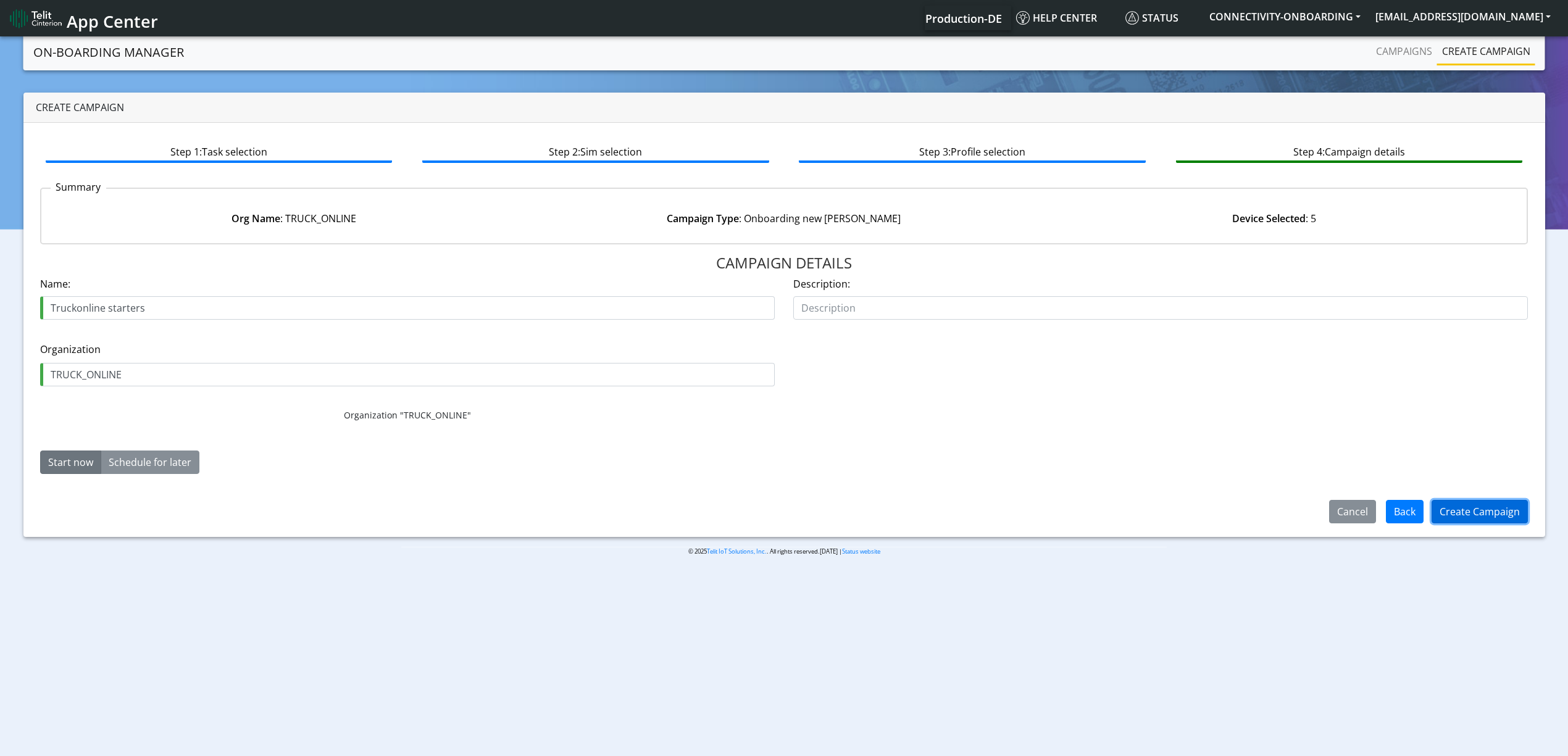
click at [1504, 522] on button "Create Campaign" at bounding box center [1480, 512] width 97 height 23
